Goal: Task Accomplishment & Management: Complete application form

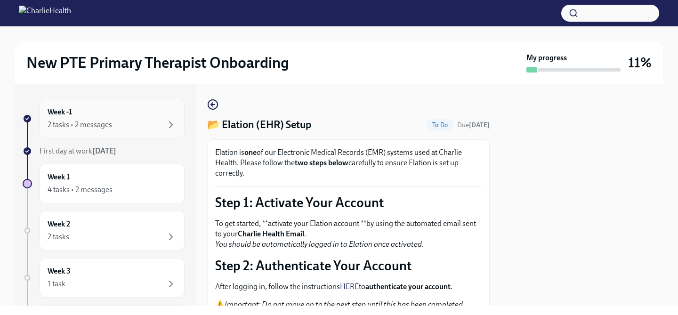
click at [85, 122] on div "2 tasks • 2 messages" at bounding box center [80, 125] width 65 height 10
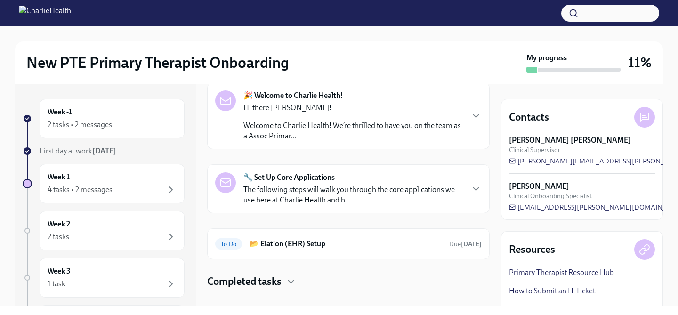
scroll to position [47, 0]
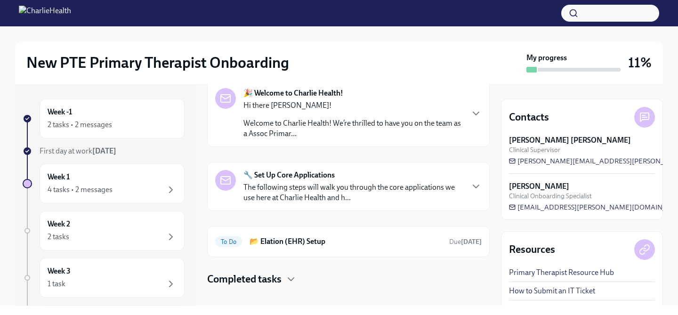
click at [350, 194] on p "The following steps will walk you through the core applications we use here at …" at bounding box center [352, 192] width 219 height 21
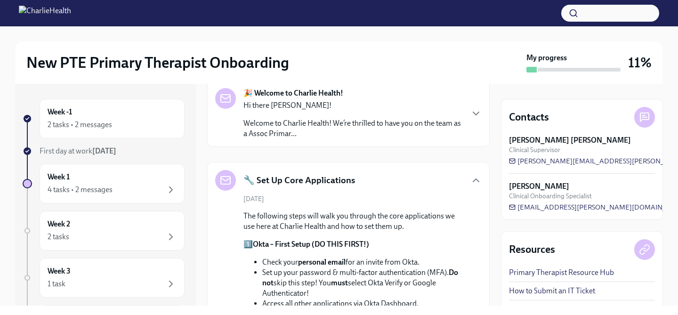
scroll to position [55, 0]
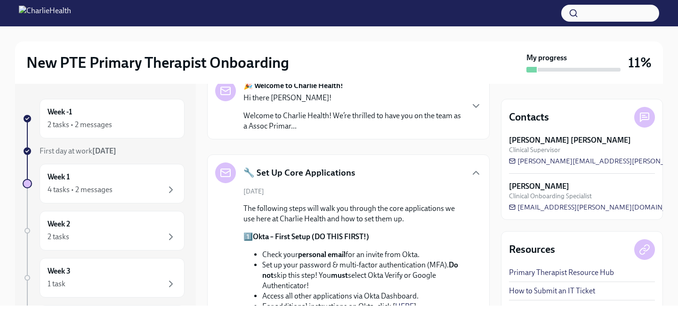
click at [319, 106] on div "Hi there Terra! Welcome to Charlie Health! We’re thrilled to have you on the te…" at bounding box center [352, 112] width 219 height 39
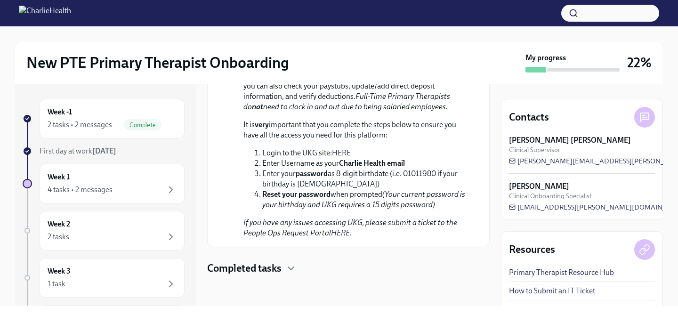
scroll to position [1369, 0]
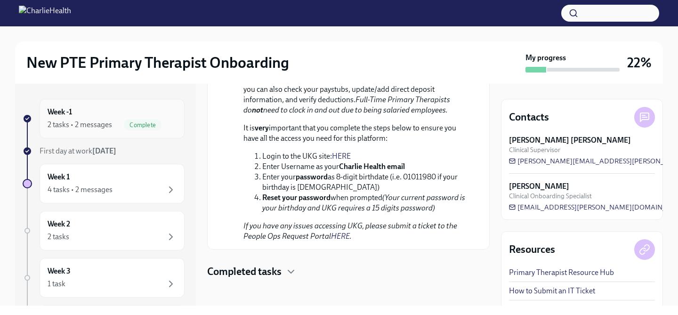
click at [127, 121] on span "Complete" at bounding box center [143, 124] width 38 height 7
click at [142, 191] on div "4 tasks • 2 messages" at bounding box center [112, 189] width 129 height 11
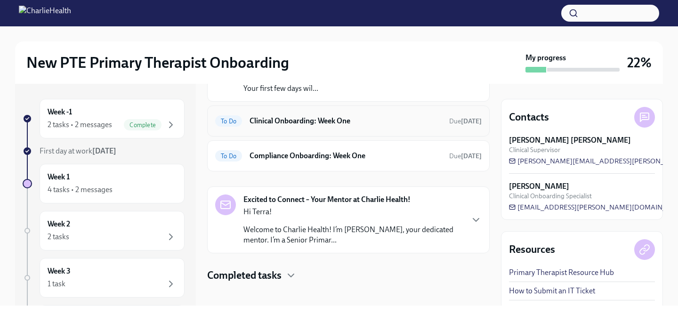
scroll to position [107, 0]
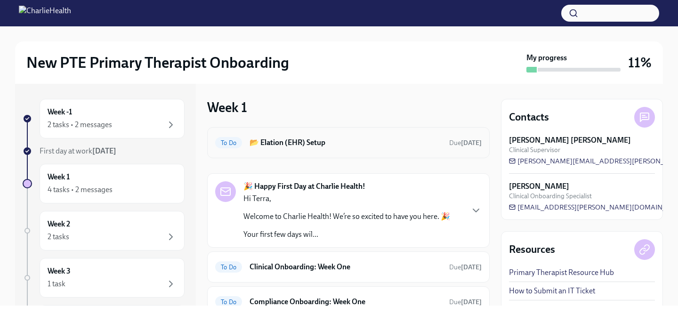
click at [270, 146] on h6 "📂 Elation (EHR) Setup" at bounding box center [346, 143] width 192 height 10
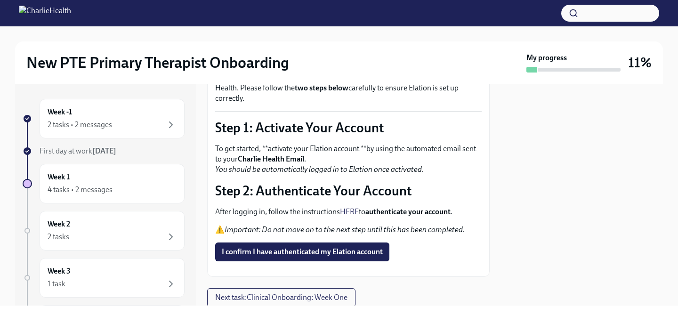
scroll to position [98, 0]
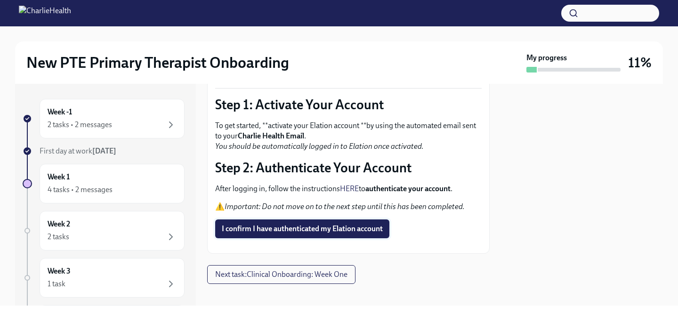
click at [318, 234] on button "I confirm I have authenticated my Elation account" at bounding box center [302, 228] width 174 height 19
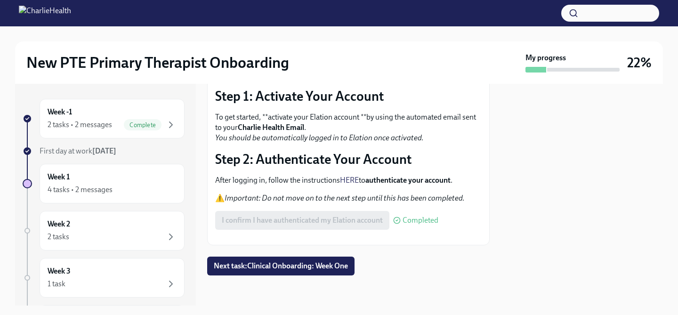
scroll to position [128, 0]
click at [366, 237] on button "Zoom image" at bounding box center [348, 237] width 267 height 0
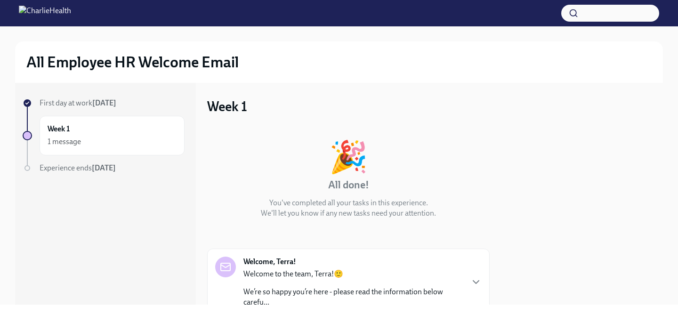
scroll to position [41, 0]
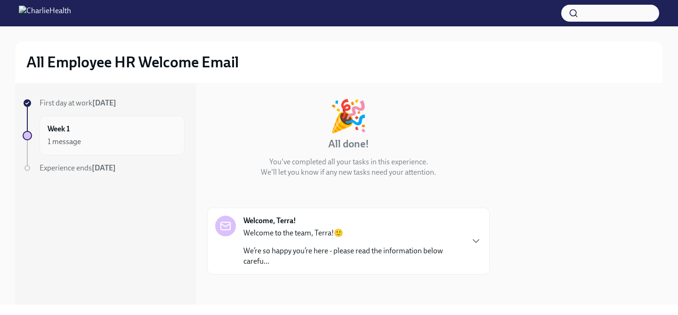
click at [95, 138] on div "1 message" at bounding box center [112, 141] width 129 height 11
